Goal: Information Seeking & Learning: Compare options

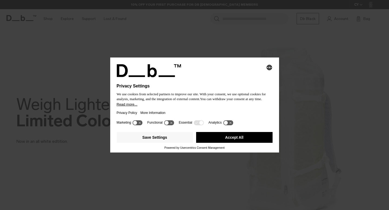
click at [231, 140] on button "Accept All" at bounding box center [234, 137] width 77 height 11
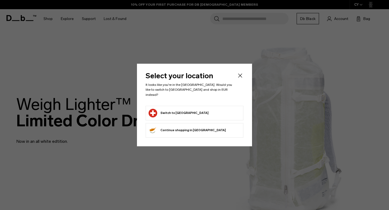
click at [206, 113] on form "Switch to Switzerland" at bounding box center [195, 113] width 92 height 9
click at [190, 109] on button "Switch to Switzerland" at bounding box center [179, 113] width 60 height 9
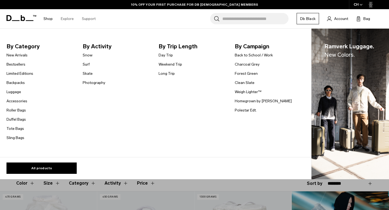
click at [21, 52] on li "New Arrivals" at bounding box center [19, 55] width 27 height 6
click at [21, 55] on link "New Arrivals" at bounding box center [16, 55] width 21 height 6
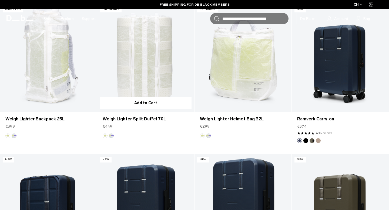
click at [109, 134] on img "Aurora" at bounding box center [111, 136] width 6 height 6
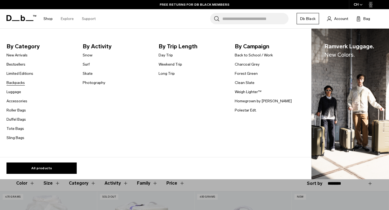
click at [21, 84] on link "Backpacks" at bounding box center [15, 83] width 18 height 6
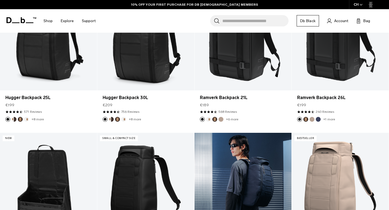
scroll to position [144, 0]
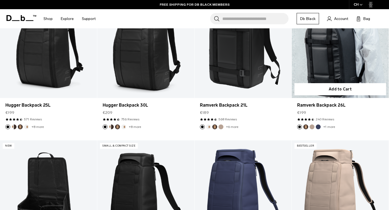
click at [307, 127] on button "Espresso" at bounding box center [306, 127] width 5 height 5
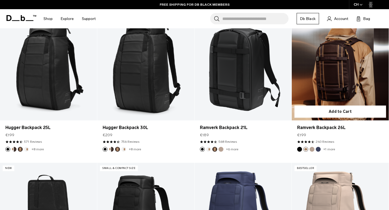
scroll to position [120, 0]
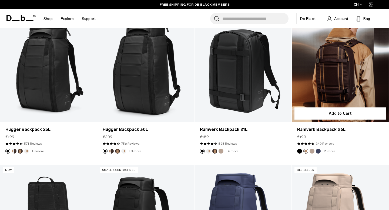
click at [320, 88] on link "Ramverk Backpack 26L Espresso" at bounding box center [340, 69] width 97 height 108
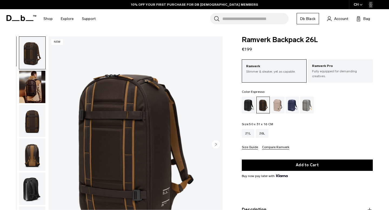
click at [35, 94] on img "button" at bounding box center [32, 87] width 26 height 32
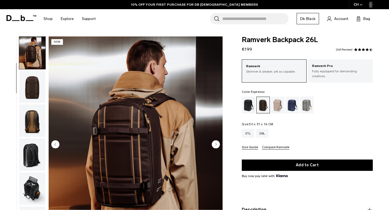
click at [35, 94] on img "button" at bounding box center [32, 87] width 26 height 32
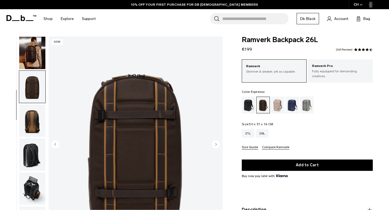
scroll to position [54, 0]
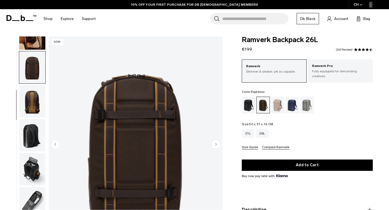
click at [34, 108] on img "button" at bounding box center [32, 101] width 26 height 32
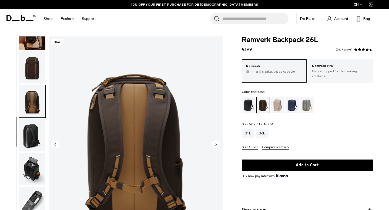
click at [34, 126] on img "button" at bounding box center [32, 135] width 26 height 32
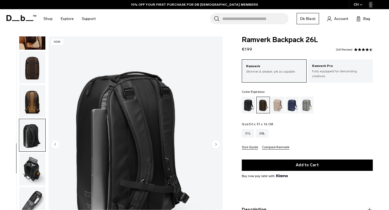
click at [34, 144] on img "button" at bounding box center [32, 135] width 26 height 32
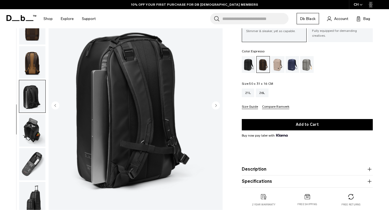
scroll to position [79, 0]
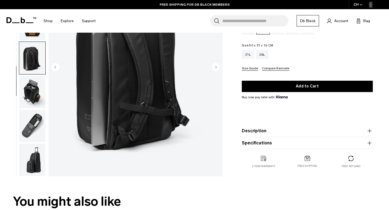
click at [32, 163] on img "button" at bounding box center [32, 160] width 26 height 32
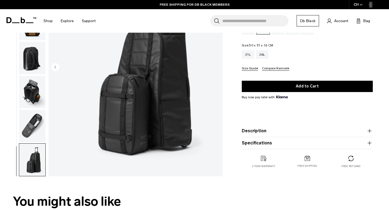
scroll to position [0, 0]
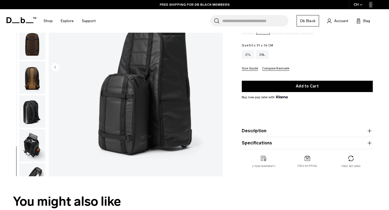
click at [25, 81] on img "button" at bounding box center [32, 77] width 26 height 32
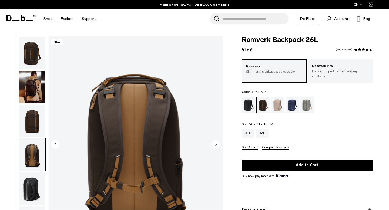
click at [291, 101] on div "Blue Hour" at bounding box center [293, 105] width 14 height 17
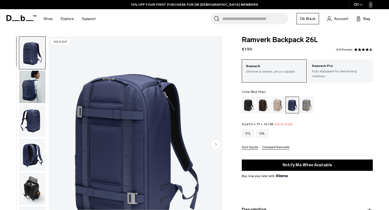
click at [279, 102] on div "Fogbow Beige" at bounding box center [278, 105] width 14 height 17
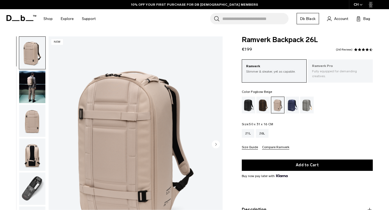
click at [320, 72] on p "Fully equipped for demanding creatives." at bounding box center [340, 74] width 57 height 10
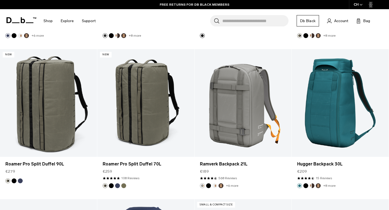
scroll to position [1450, 0]
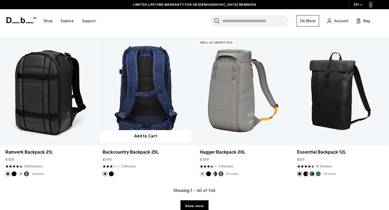
click at [111, 176] on button "Black Out" at bounding box center [111, 174] width 5 height 5
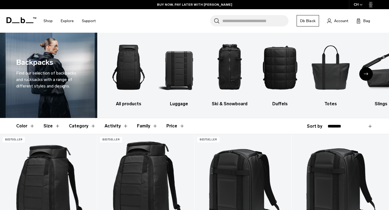
scroll to position [0, 0]
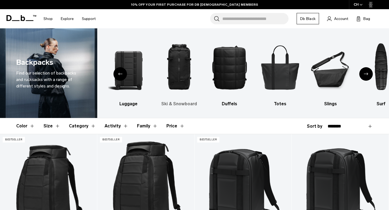
click at [178, 77] on img "3 / 10" at bounding box center [179, 68] width 41 height 62
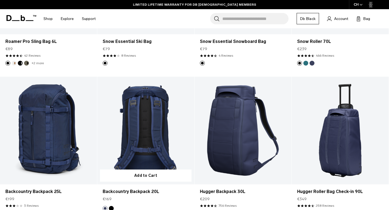
scroll to position [680, 0]
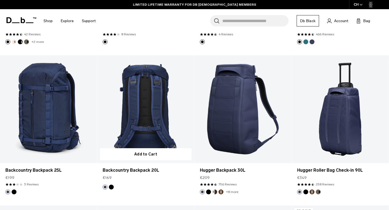
click at [111, 186] on button "Black Out" at bounding box center [111, 187] width 5 height 5
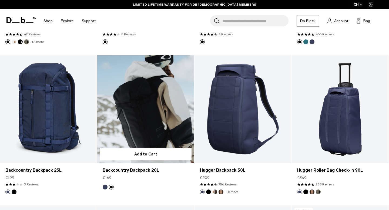
click at [149, 108] on link "Backcountry Backpack 20L Black Out" at bounding box center [145, 109] width 97 height 108
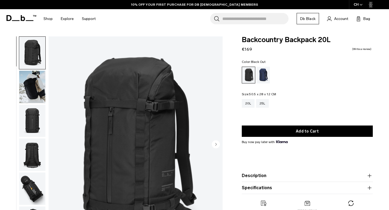
click at [34, 80] on img "button" at bounding box center [32, 87] width 26 height 32
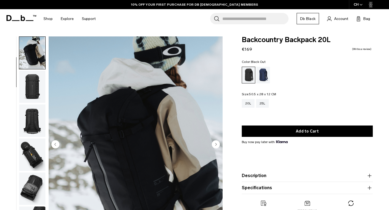
click at [36, 84] on img "button" at bounding box center [32, 87] width 26 height 32
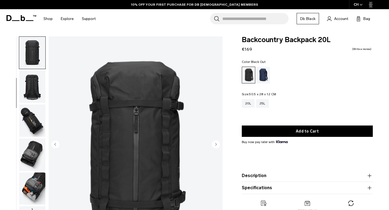
click at [33, 99] on img "button" at bounding box center [32, 87] width 26 height 32
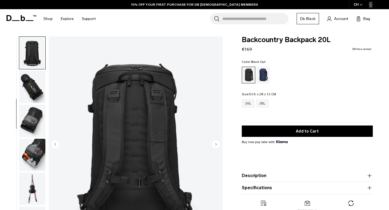
click at [33, 115] on img "button" at bounding box center [32, 121] width 26 height 32
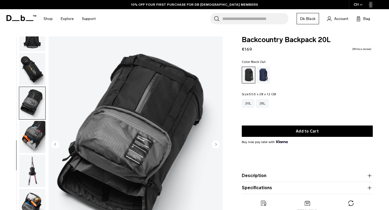
scroll to position [122, 0]
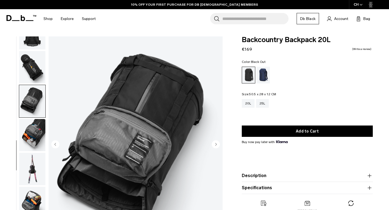
click at [30, 126] on img "button" at bounding box center [32, 135] width 26 height 32
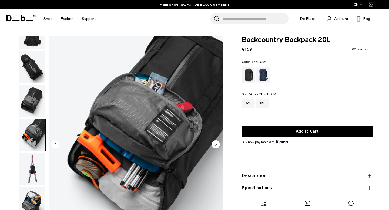
click at [30, 180] on img "button" at bounding box center [32, 169] width 26 height 32
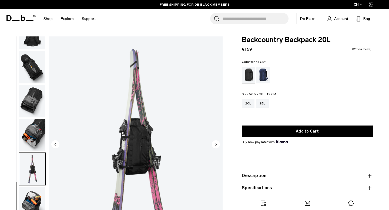
click at [28, 189] on img "button" at bounding box center [32, 203] width 26 height 32
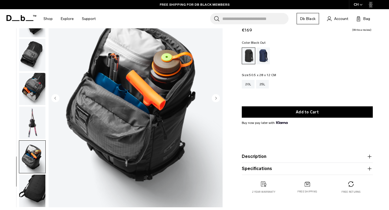
scroll to position [90, 0]
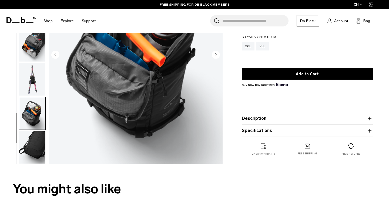
click at [31, 149] on img "button" at bounding box center [32, 147] width 26 height 32
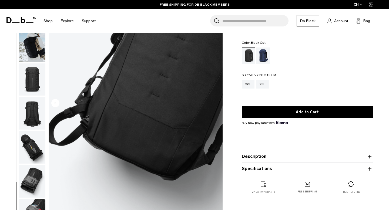
scroll to position [0, 0]
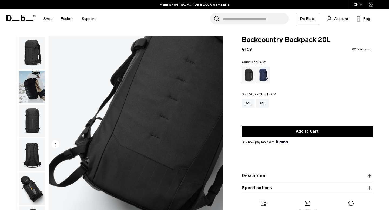
click at [30, 64] on img "button" at bounding box center [32, 53] width 26 height 32
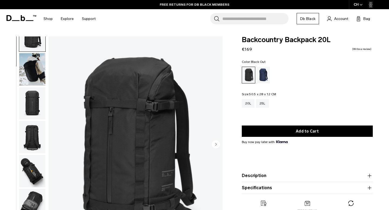
scroll to position [18, 0]
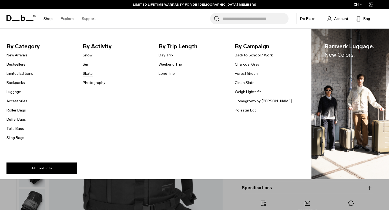
click at [88, 75] on link "Skate" at bounding box center [88, 74] width 10 height 6
